Goal: Contribute content: Add original content to the website for others to see

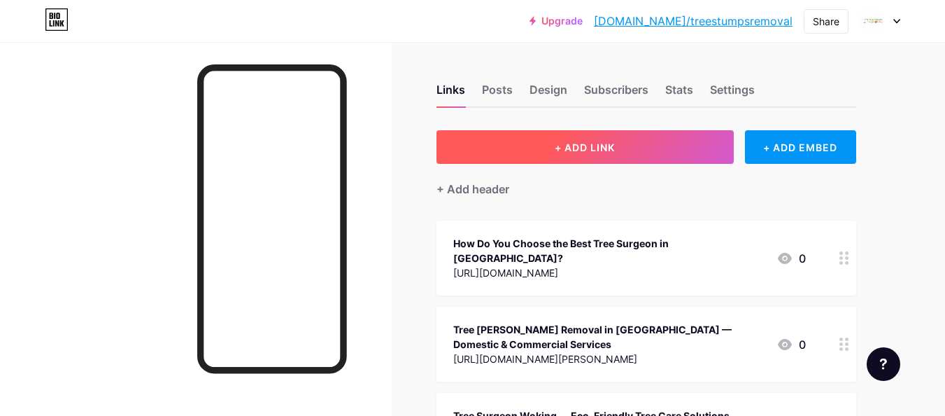
click at [636, 153] on button "+ ADD LINK" at bounding box center [585, 147] width 297 height 34
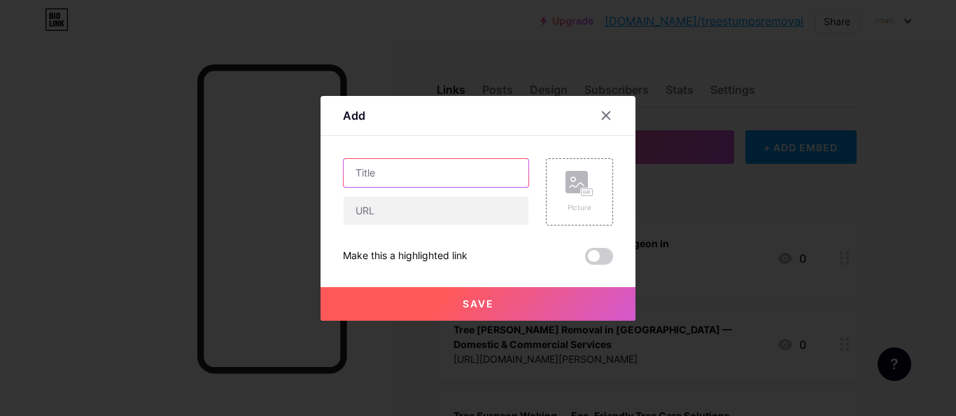
click at [402, 175] on input "text" at bounding box center [436, 173] width 185 height 28
paste input "Trusted Tree [PERSON_NAME] Removal Surrey Specialists"
type input "Trusted Tree [PERSON_NAME] Removal Surrey Specialists"
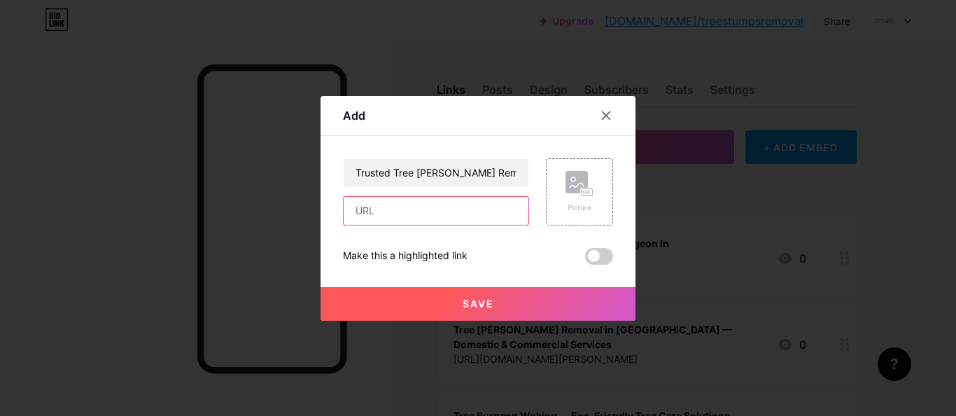
click at [389, 209] on input "text" at bounding box center [436, 211] width 185 height 28
paste input "[URL][DOMAIN_NAME][PERSON_NAME]"
type input "[URL][DOMAIN_NAME][PERSON_NAME]"
click at [414, 296] on button "Save" at bounding box center [477, 304] width 315 height 34
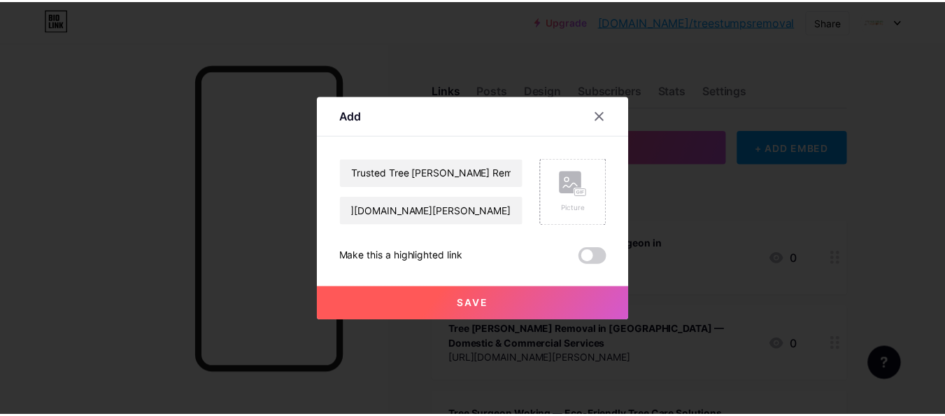
scroll to position [0, 0]
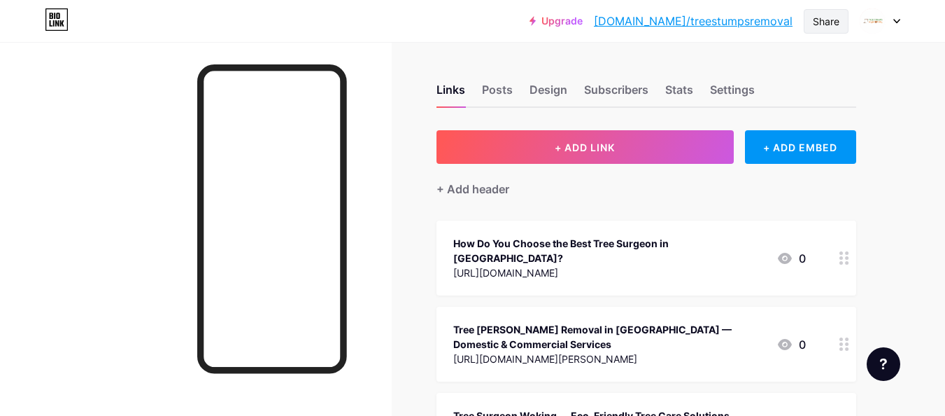
click at [815, 26] on div "Share" at bounding box center [826, 21] width 27 height 15
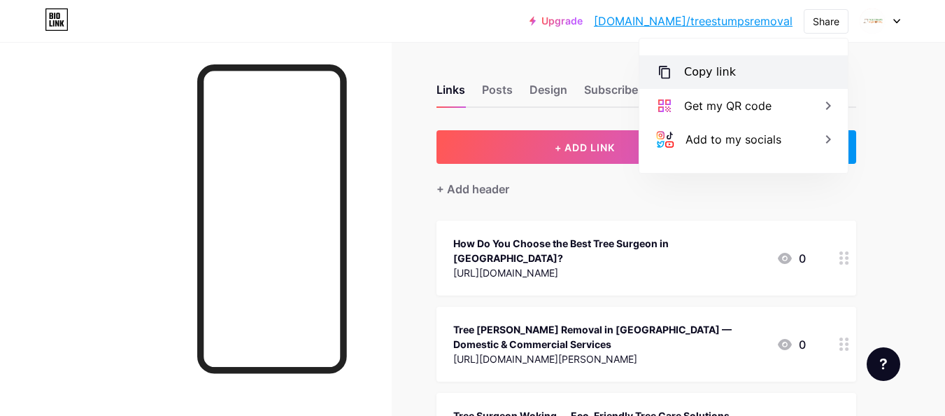
click at [742, 70] on div "Copy link" at bounding box center [744, 72] width 209 height 34
